Goal: Entertainment & Leisure: Consume media (video, audio)

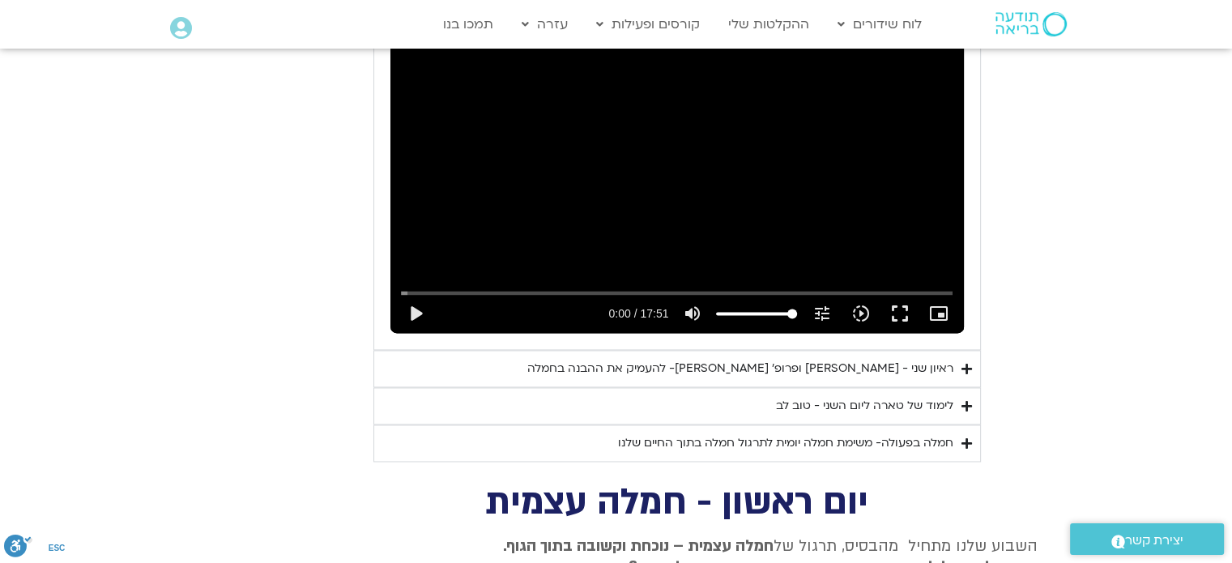
scroll to position [2379, 0]
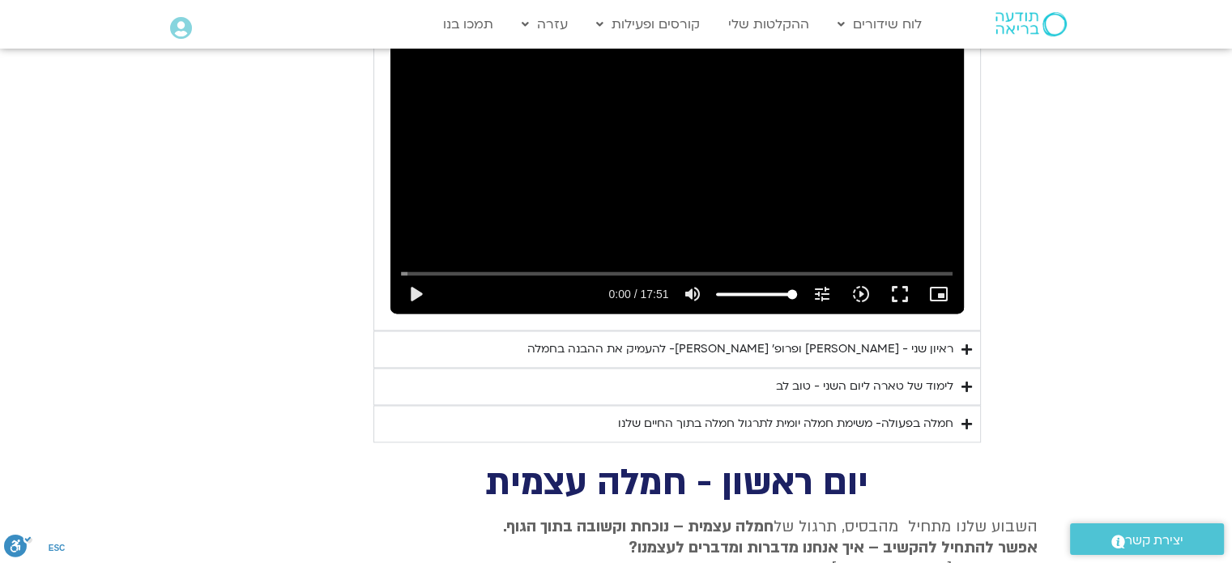
click at [866, 339] on div "ראיון שני - [PERSON_NAME] ופרופ׳ [PERSON_NAME]- להעמיק את ההבנה בחמלה" at bounding box center [740, 348] width 426 height 19
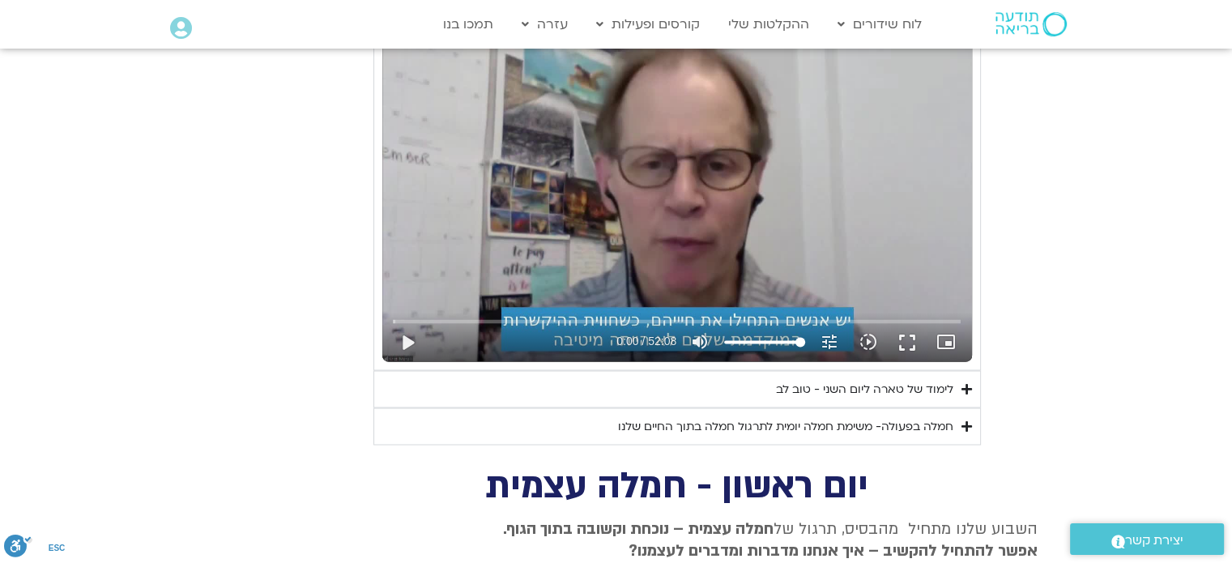
scroll to position [2729, 0]
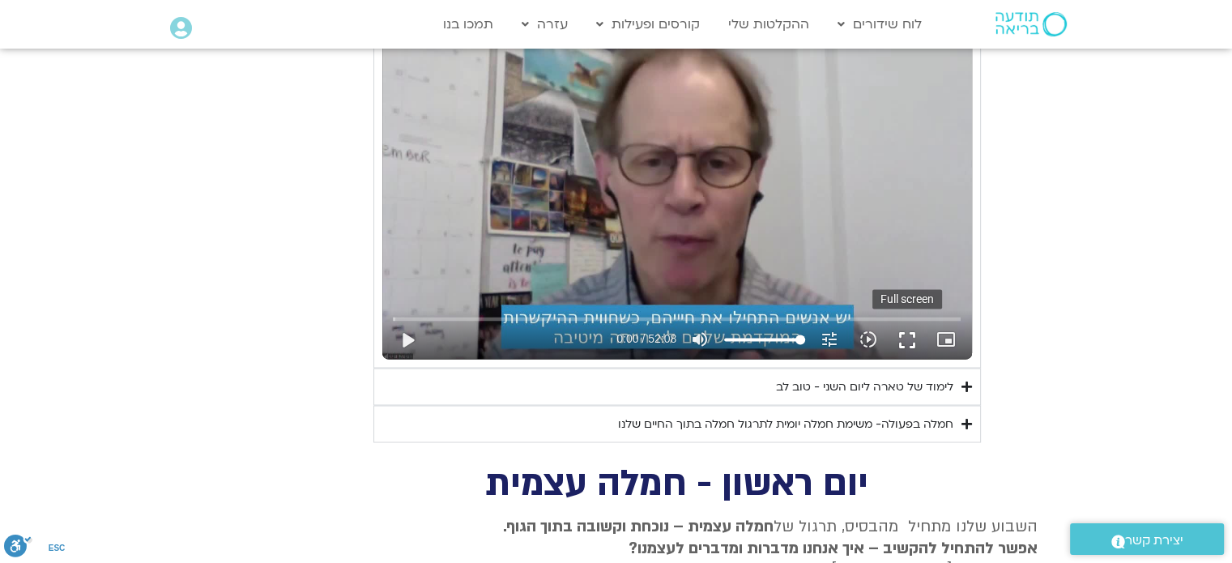
click at [908, 320] on button "fullscreen" at bounding box center [907, 339] width 39 height 39
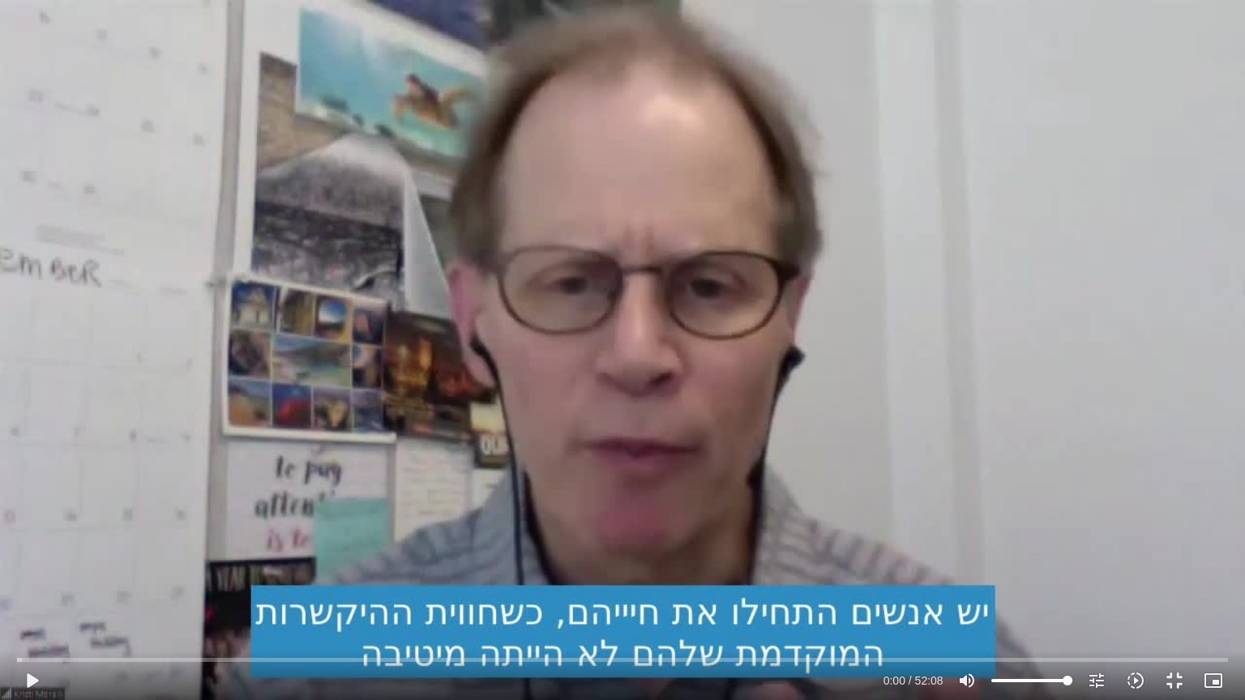
click at [761, 321] on div "Skip Ad 49:15 play_arrow 0:00 / 52:08 volume_up Mute tune Resolution Auto 480p …" at bounding box center [622, 350] width 1245 height 700
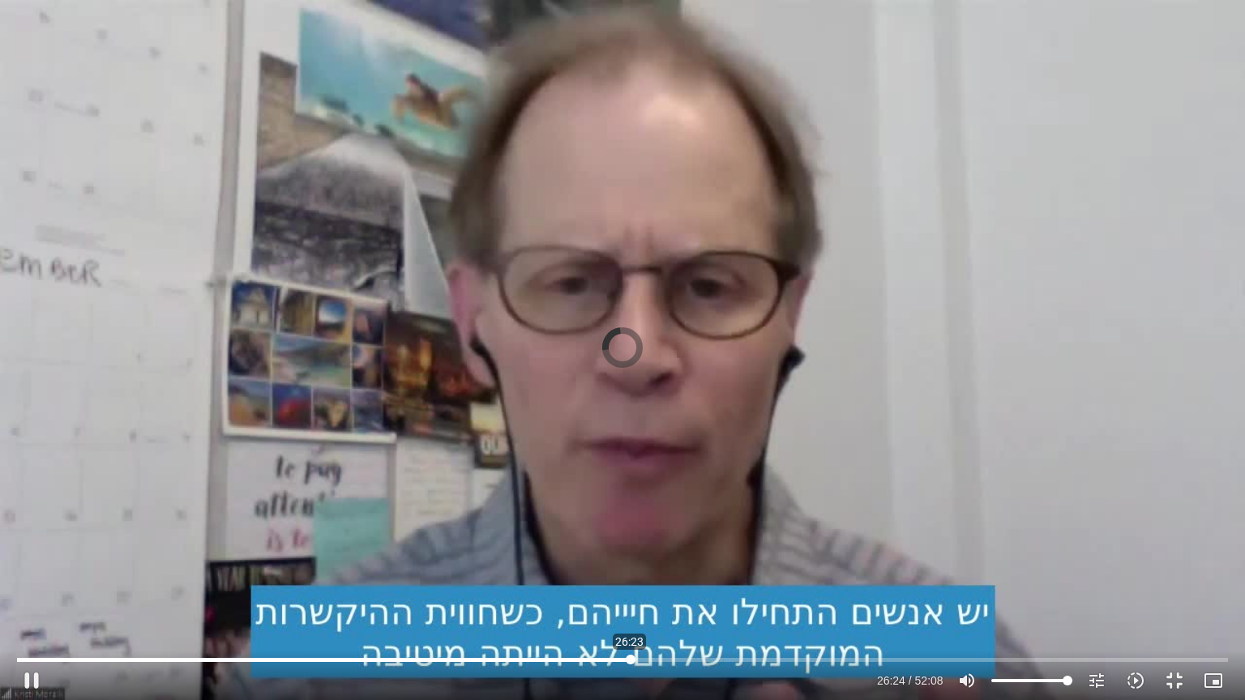
click at [630, 561] on input "Seek" at bounding box center [622, 660] width 1210 height 10
click at [671, 561] on input "Seek" at bounding box center [622, 660] width 1210 height 10
click at [651, 561] on input "Seek" at bounding box center [622, 660] width 1210 height 10
click at [1135, 561] on icon "slow_motion_video" at bounding box center [1134, 680] width 19 height 19
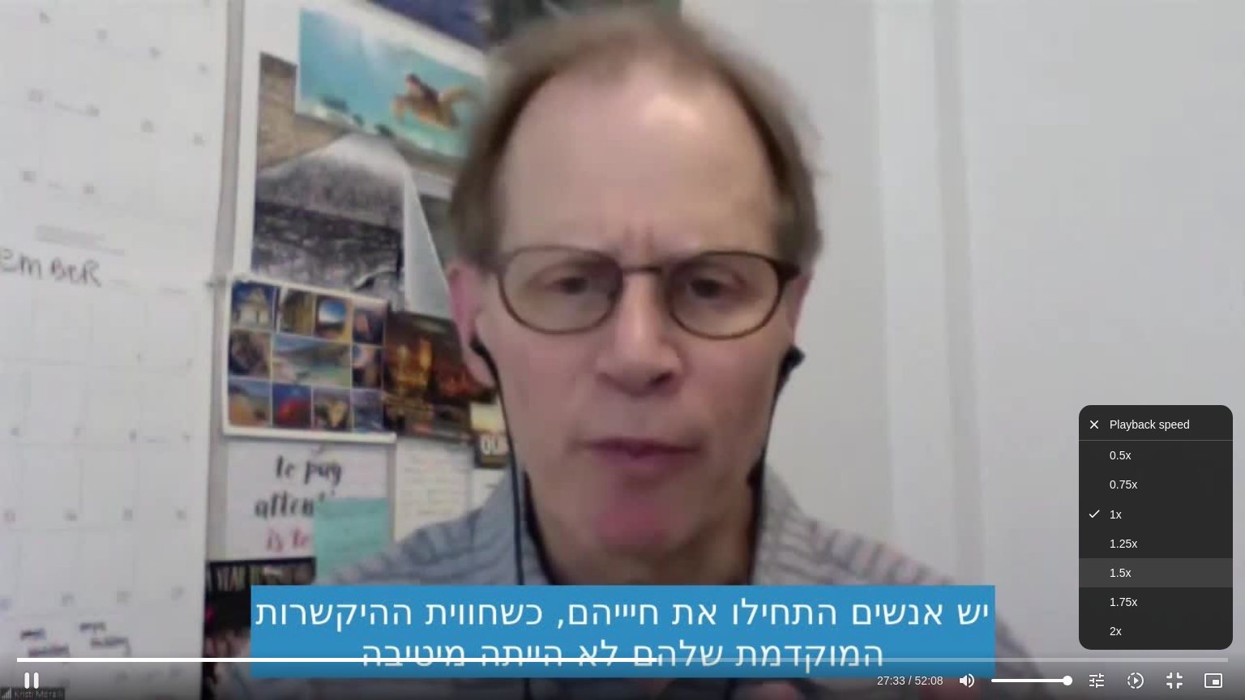
click at [1167, 561] on button "1.5x" at bounding box center [1155, 572] width 154 height 29
click at [1189, 315] on div "Skip Ad 47:35 pause 27:35 / 52:08 volume_up Mute tune Resolution Auto 720p slow…" at bounding box center [622, 350] width 1245 height 700
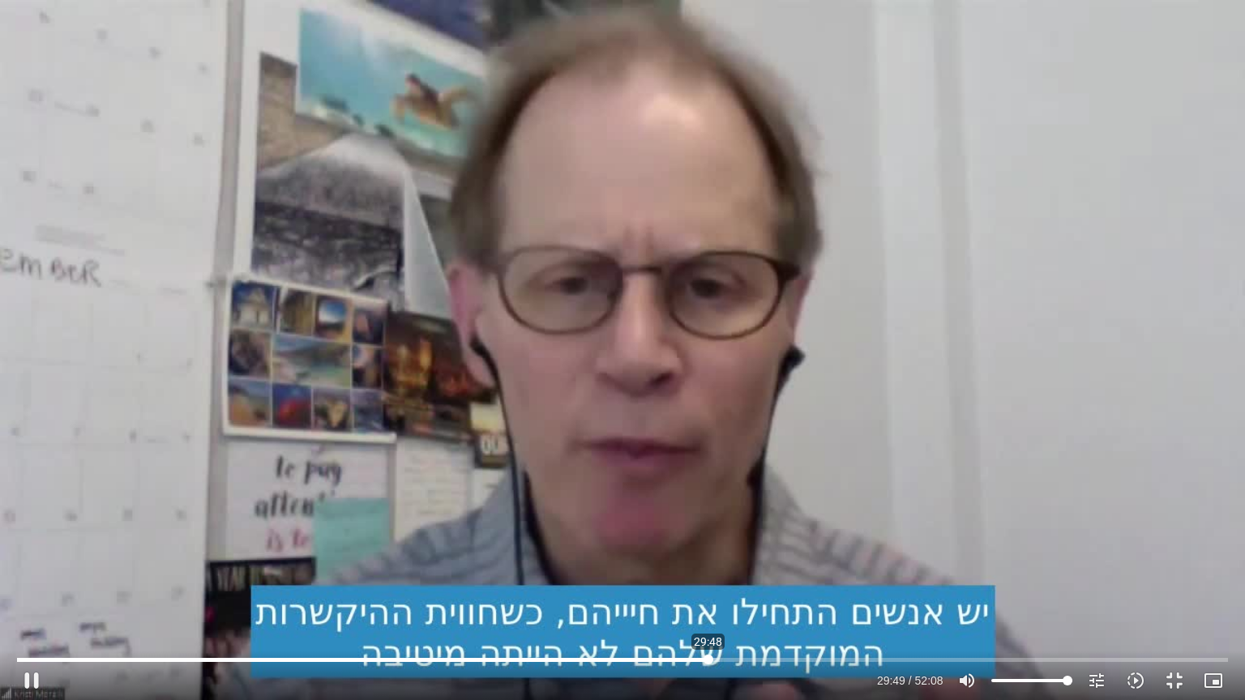
click at [708, 561] on input "Seek" at bounding box center [622, 660] width 1210 height 10
click at [852, 483] on div "Skip Ad 29:48 pause 29:50 / 52:08 volume_up Mute tune Resolution Auto 720p slow…" at bounding box center [622, 350] width 1245 height 700
click at [957, 466] on div "Skip Ad 29:48 play_arrow 29:50 / 52:08 volume_up Mute tune Resolution Auto 720p…" at bounding box center [622, 350] width 1245 height 700
click at [790, 561] on input "Seek" at bounding box center [622, 660] width 1210 height 10
click at [1016, 342] on div "Skip Ad 33:22 pause 35:04 / 52:08 volume_up Mute tune Resolution Auto 720p slow…" at bounding box center [622, 350] width 1245 height 700
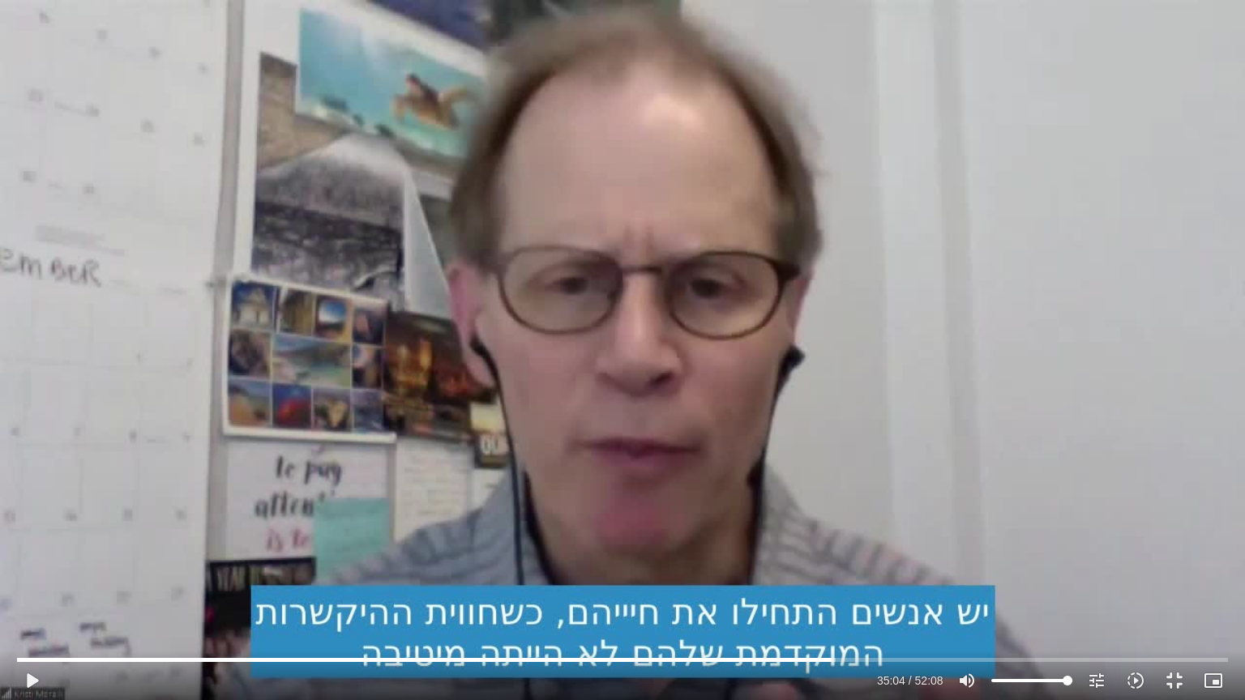
click at [1047, 339] on div "Skip Ad 33:22 play_arrow 35:04 / 52:08 volume_up Mute tune Resolution Auto 720p…" at bounding box center [622, 350] width 1245 height 700
click at [1082, 242] on div "Skip Ad 33:22 pause 35:52 / 52:08 volume_up Mute tune Resolution Auto 720p slow…" at bounding box center [622, 350] width 1245 height 700
click at [1086, 312] on div "Skip Ad 33:22 play_arrow 35:53 / 52:08 volume_up Mute tune Resolution Auto 720p…" at bounding box center [622, 350] width 1245 height 700
click at [1145, 339] on div "Skip Ad 33:22 pause 36:05 / 52:08 volume_up Mute tune Resolution Auto 720p slow…" at bounding box center [622, 350] width 1245 height 700
click at [1047, 357] on div "Skip Ad 33:22 play_arrow 36:05 / 52:08 volume_up Mute tune Resolution Auto 720p…" at bounding box center [622, 350] width 1245 height 700
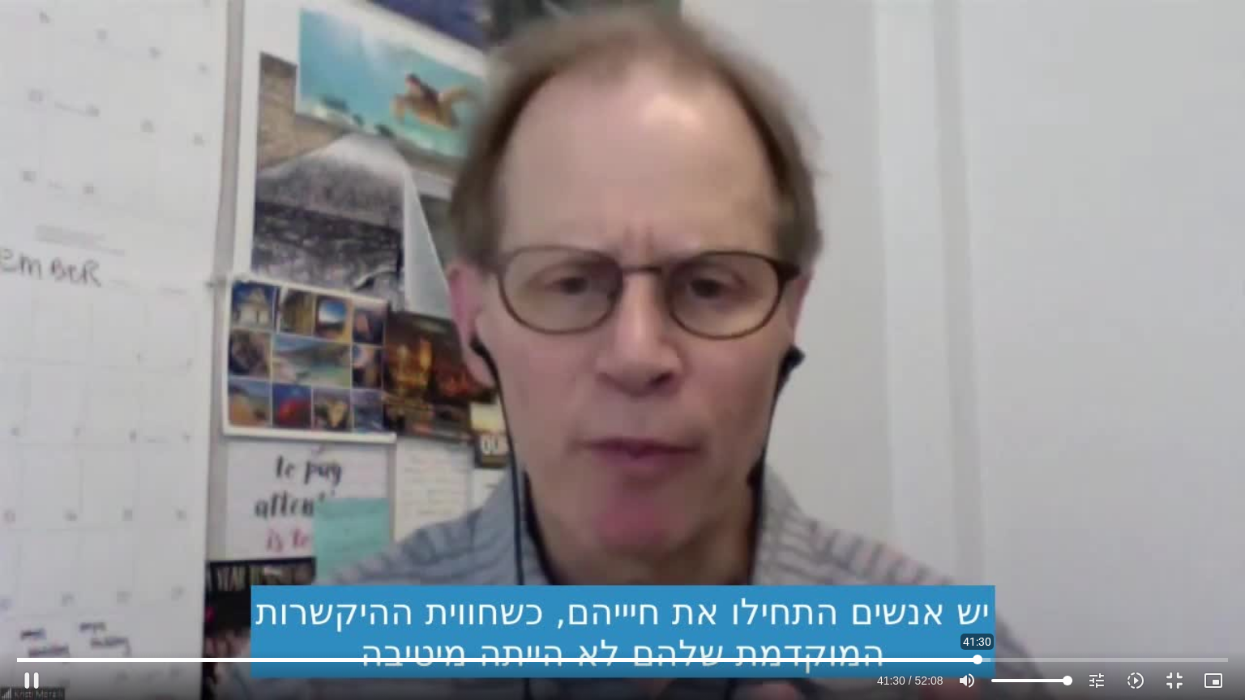
click at [977, 561] on input "Seek" at bounding box center [622, 660] width 1210 height 10
click at [1071, 433] on div "Skip Ad 41:30 pause 41:36 / 52:08 volume_up Mute tune Resolution Auto 720p slow…" at bounding box center [622, 350] width 1245 height 700
click at [1071, 433] on div "Skip Ad 41:30 play_arrow 41:37 / 52:08 volume_up Mute tune Resolution Auto 720p…" at bounding box center [622, 350] width 1245 height 700
click at [1134, 431] on div "Skip Ad 41:30 pause 44:30 / 52:08 volume_up Mute tune Resolution Auto 720p slow…" at bounding box center [622, 350] width 1245 height 700
click at [1134, 431] on div "Skip Ad 41:30 play_arrow 44:31 / 52:08 volume_up Mute tune Resolution Auto 720p…" at bounding box center [622, 350] width 1245 height 700
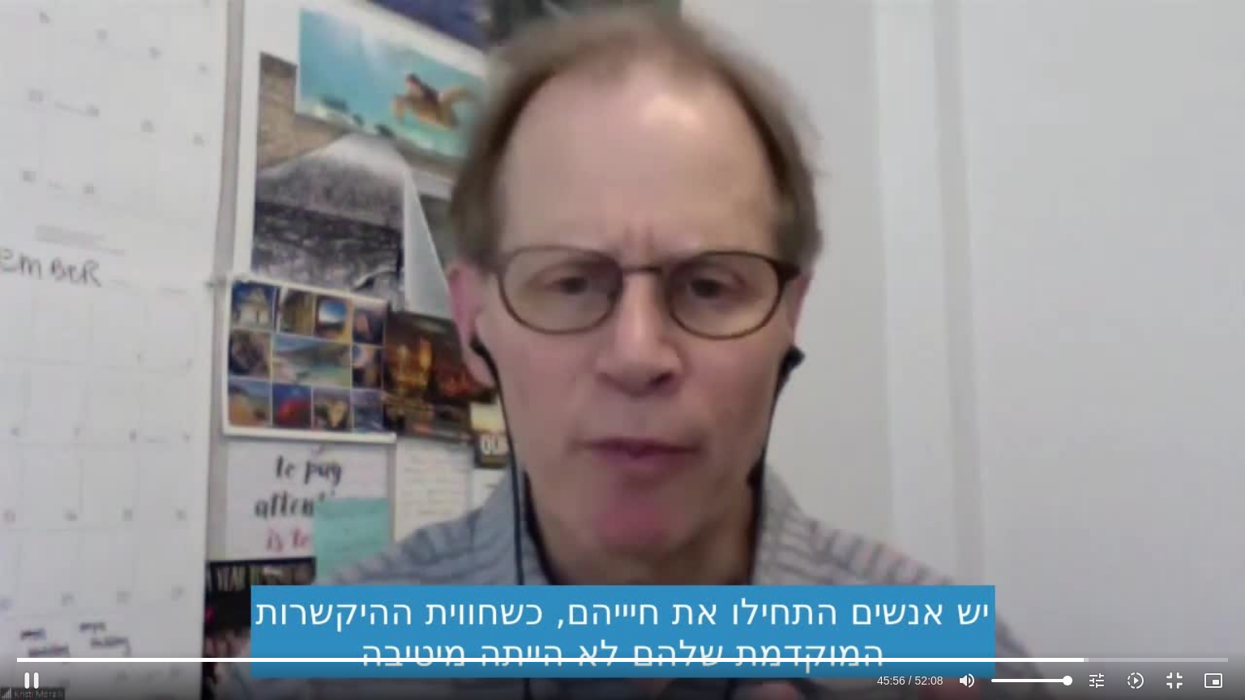
click at [1045, 411] on div "Skip Ad 41:30 pause 45:56 / 52:08 volume_up Mute tune Resolution Auto 720p slow…" at bounding box center [622, 350] width 1245 height 700
click at [1158, 280] on div "Skip Ad 41:30 play_arrow 45:56 / 52:08 volume_up Mute tune Resolution Auto 720p…" at bounding box center [622, 350] width 1245 height 700
click at [1100, 561] on input "Seek" at bounding box center [622, 660] width 1210 height 10
click at [1099, 561] on input "Seek" at bounding box center [622, 660] width 1210 height 10
click at [1097, 561] on input "Seek" at bounding box center [622, 660] width 1210 height 10
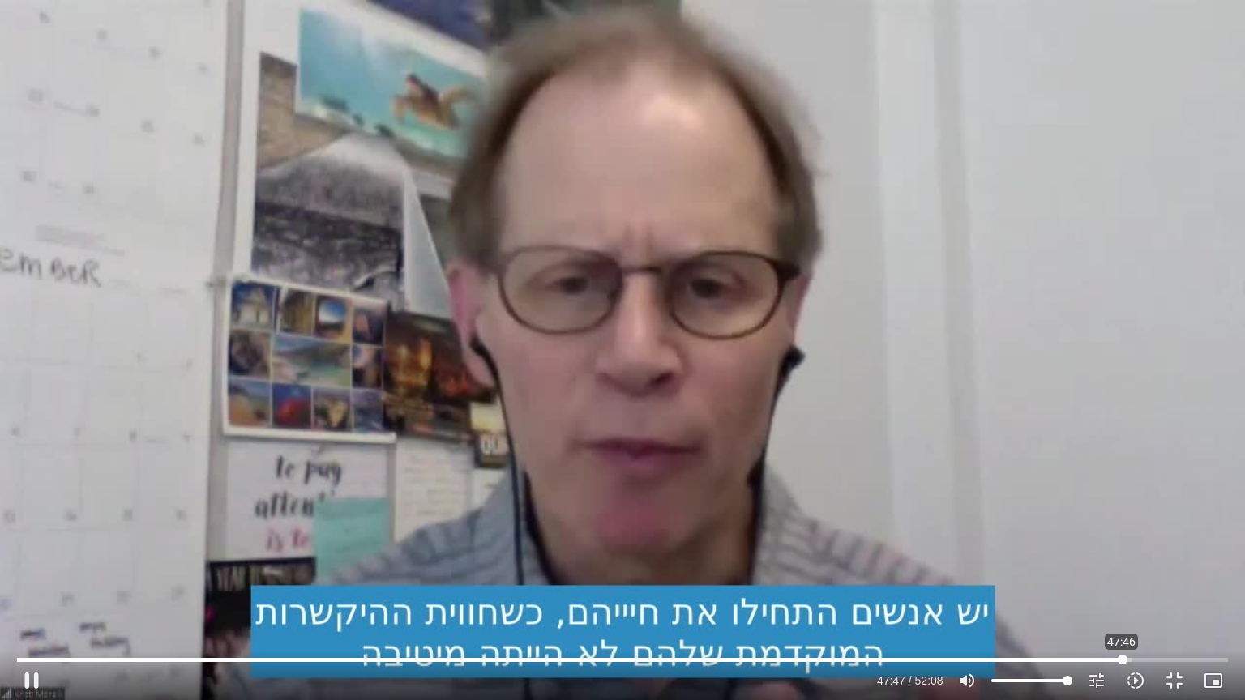
click at [1121, 561] on input "Seek" at bounding box center [622, 660] width 1210 height 10
click at [1119, 561] on input "Seek" at bounding box center [622, 660] width 1210 height 10
click at [1115, 561] on input "Seek" at bounding box center [622, 660] width 1210 height 10
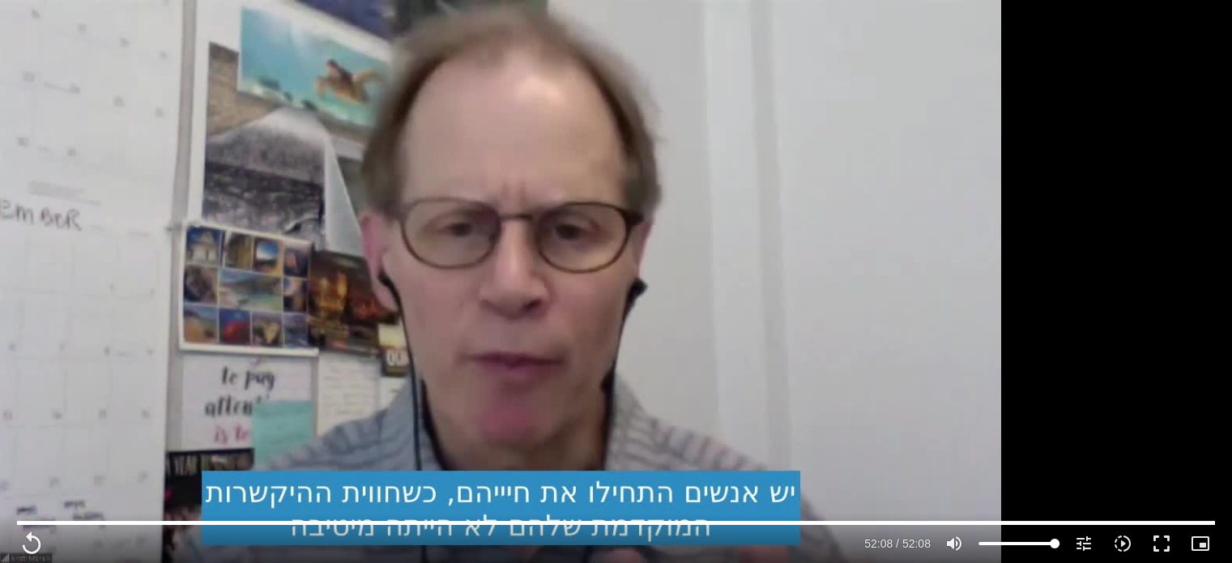
type input "3128.933333"
